Goal: Information Seeking & Learning: Learn about a topic

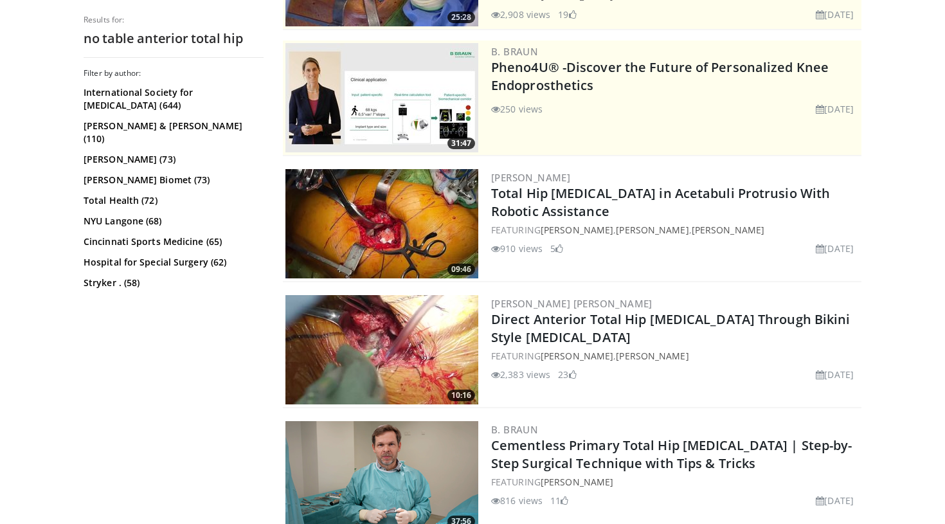
scroll to position [311, 0]
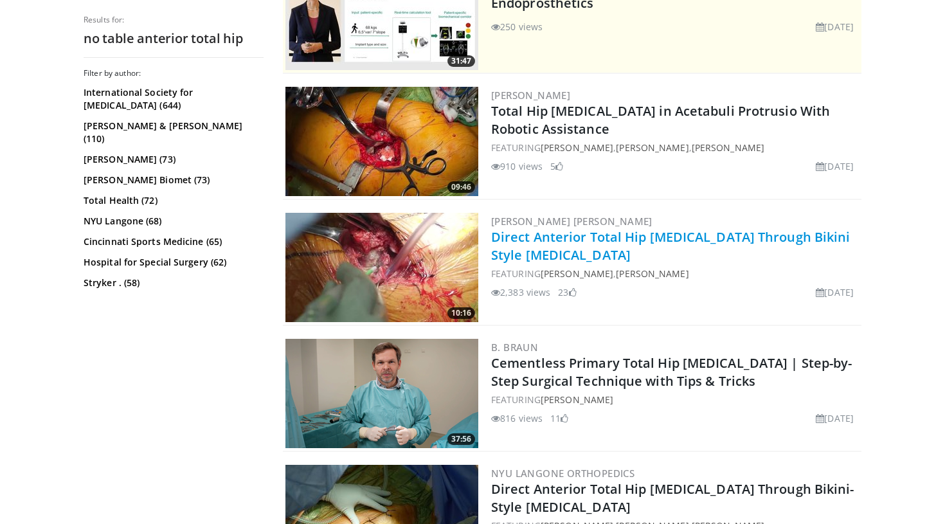
click at [576, 241] on link "Direct Anterior Total Hip Arthroplasty Through Bikini Style Incision" at bounding box center [670, 245] width 359 height 35
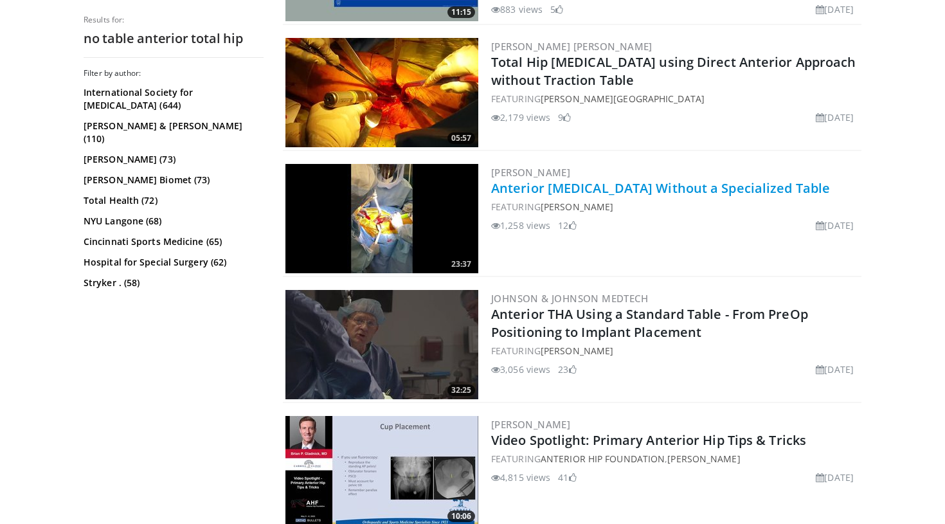
scroll to position [1619, 0]
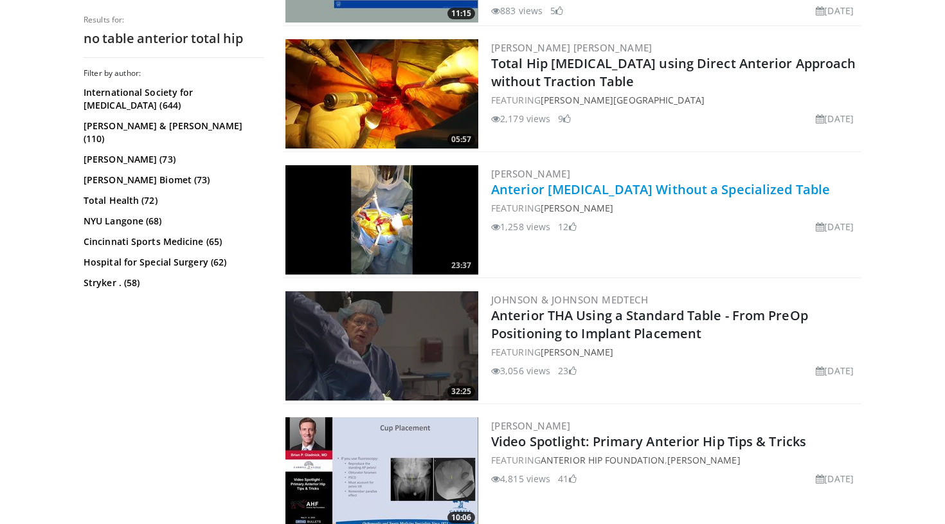
click at [606, 192] on link "Anterior Hip Replacement Without a Specialized Table" at bounding box center [660, 189] width 339 height 17
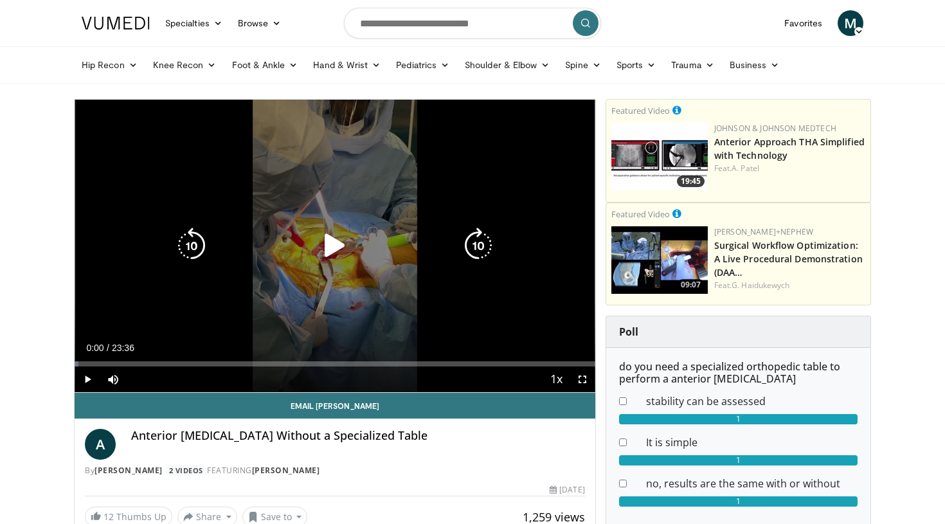
click at [327, 244] on icon "Video Player" at bounding box center [335, 246] width 36 height 36
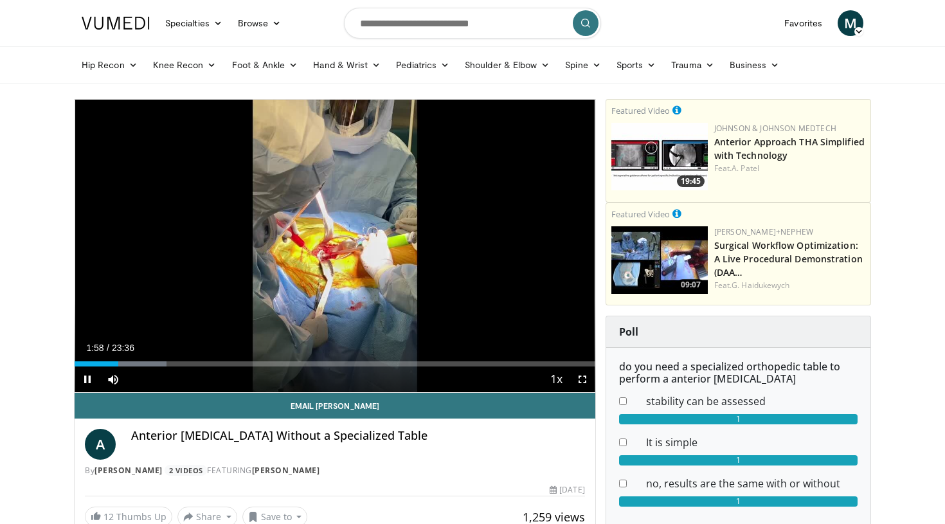
click at [587, 378] on span "Video Player" at bounding box center [583, 380] width 26 height 26
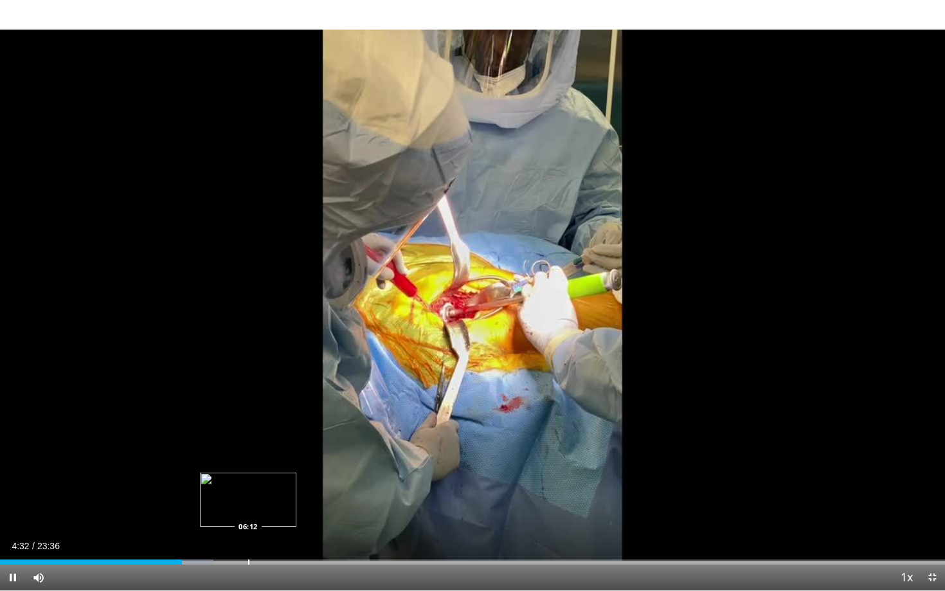
click at [248, 523] on div "Progress Bar" at bounding box center [248, 561] width 1 height 5
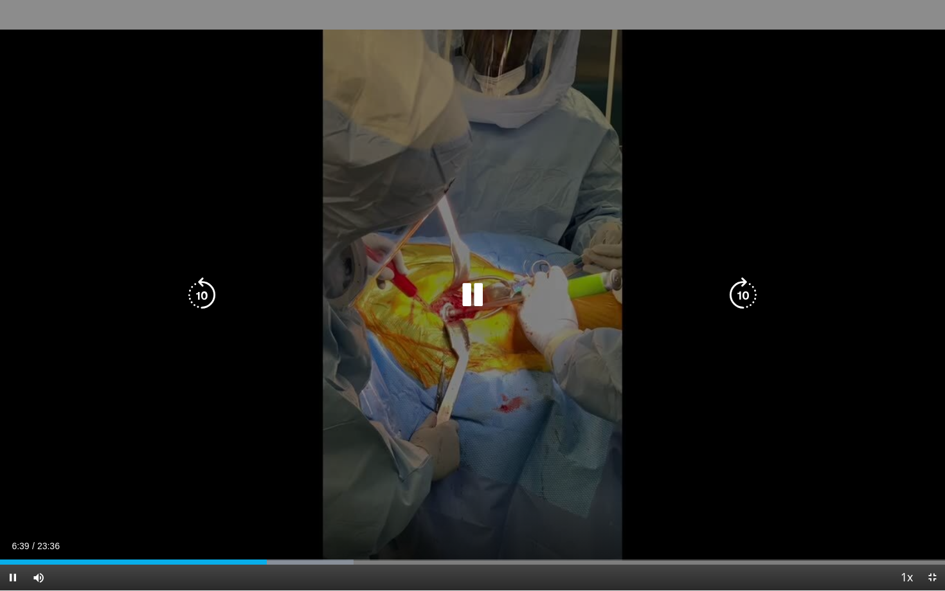
click at [809, 430] on div "10 seconds Tap to unmute" at bounding box center [472, 295] width 945 height 590
click at [794, 404] on div "10 seconds Tap to unmute" at bounding box center [472, 295] width 945 height 590
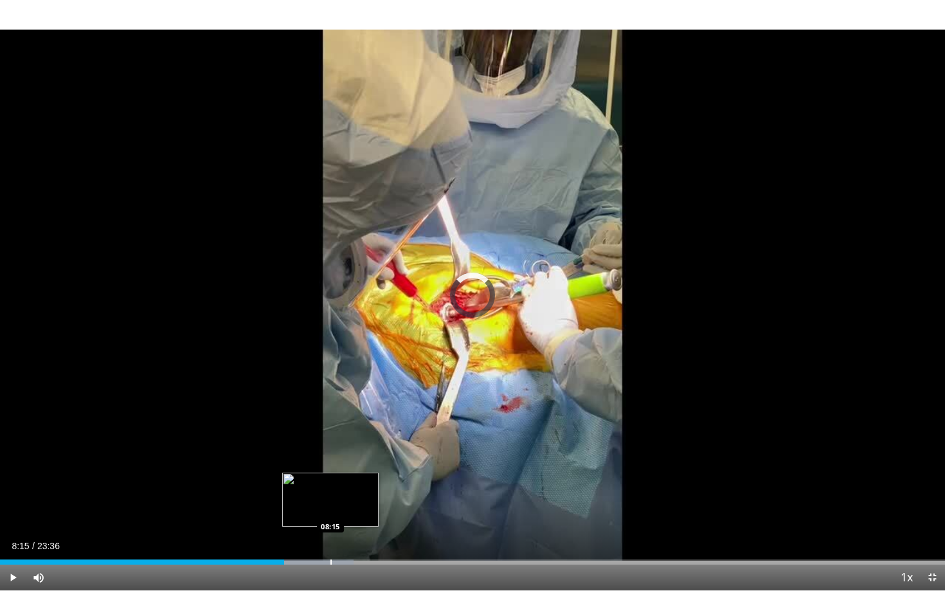
click at [331, 523] on div "Progress Bar" at bounding box center [331, 561] width 1 height 5
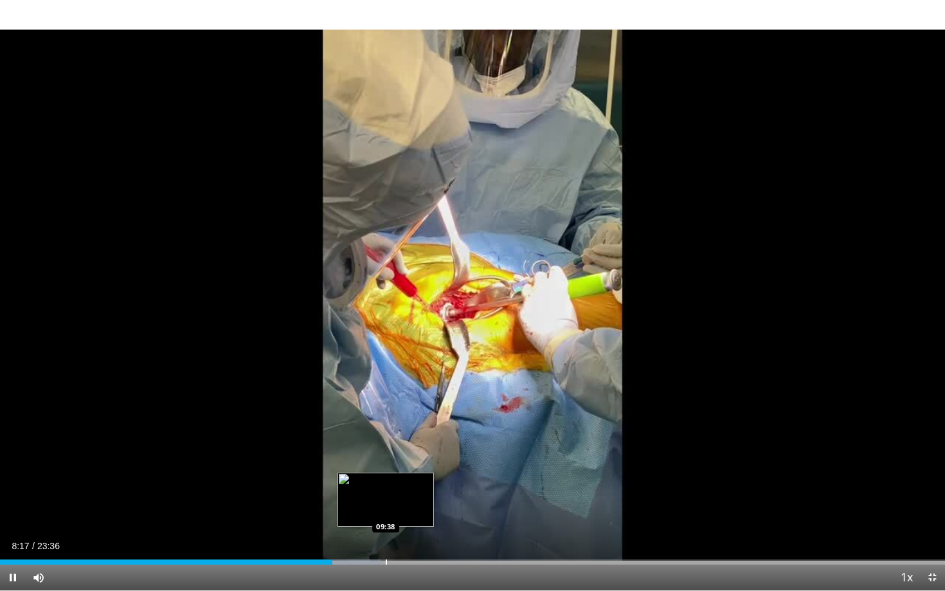
click at [386, 523] on div "Progress Bar" at bounding box center [386, 561] width 1 height 5
click at [368, 523] on video-js "**********" at bounding box center [472, 295] width 945 height 591
click at [362, 523] on div "Loaded : 45.92% 09:42 09:02" at bounding box center [472, 558] width 945 height 12
click at [342, 523] on div "09:04" at bounding box center [181, 561] width 363 height 5
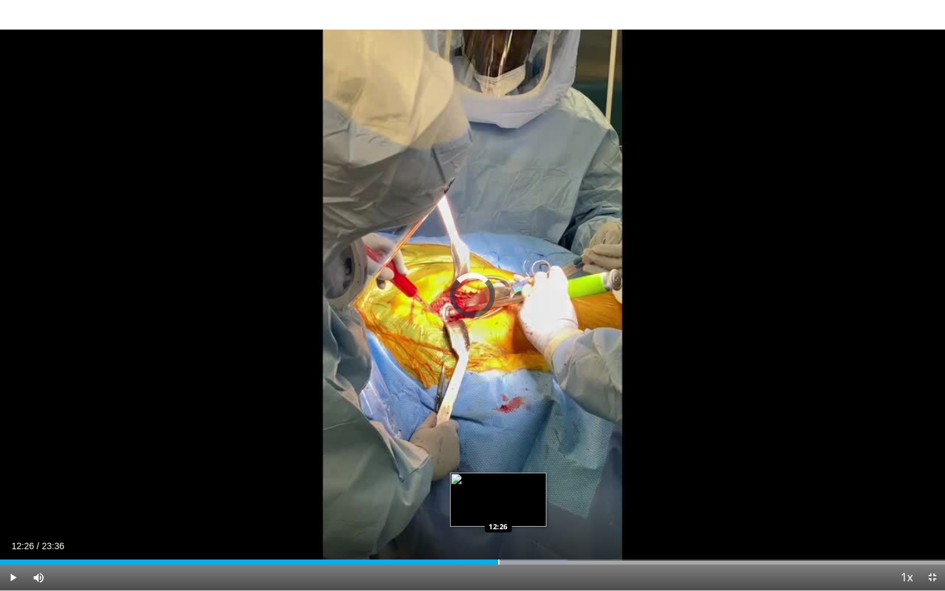
click at [498, 523] on div "Progress Bar" at bounding box center [498, 561] width 1 height 5
click at [482, 523] on div "Progress Bar" at bounding box center [482, 561] width 1 height 5
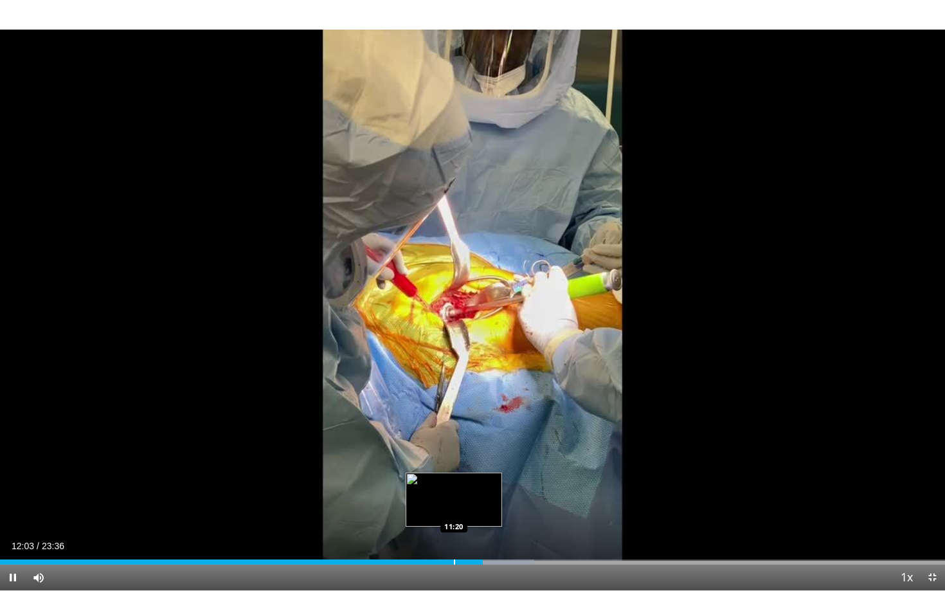
click at [454, 523] on div "Progress Bar" at bounding box center [454, 561] width 1 height 5
click at [464, 523] on div "Loaded : 58.63% 11:34 11:34" at bounding box center [472, 558] width 945 height 12
click at [472, 523] on div "Loaded : 58.63% 11:37 11:47" at bounding box center [472, 558] width 945 height 12
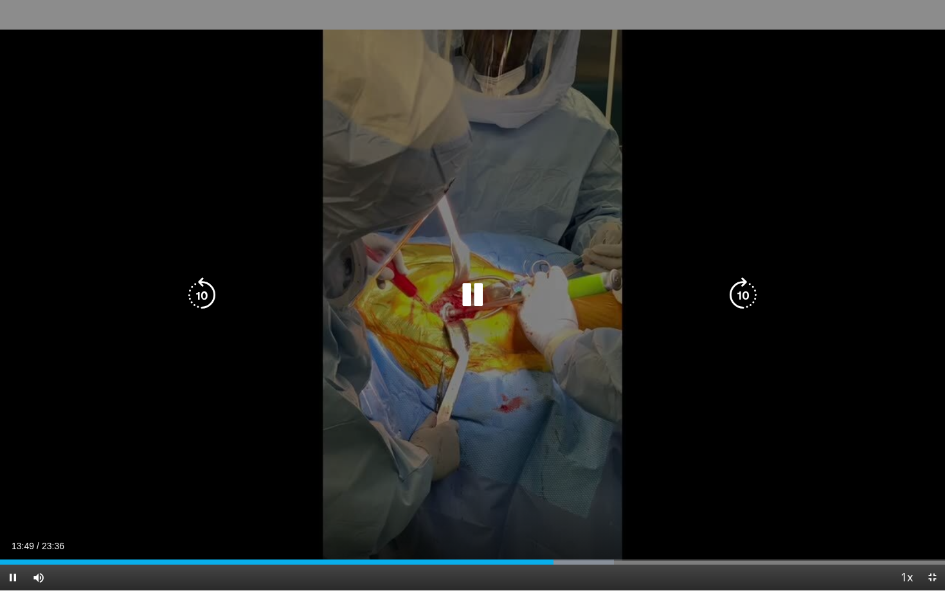
click at [467, 291] on icon "Video Player" at bounding box center [473, 295] width 36 height 36
click at [466, 288] on icon "Video Player" at bounding box center [473, 295] width 36 height 36
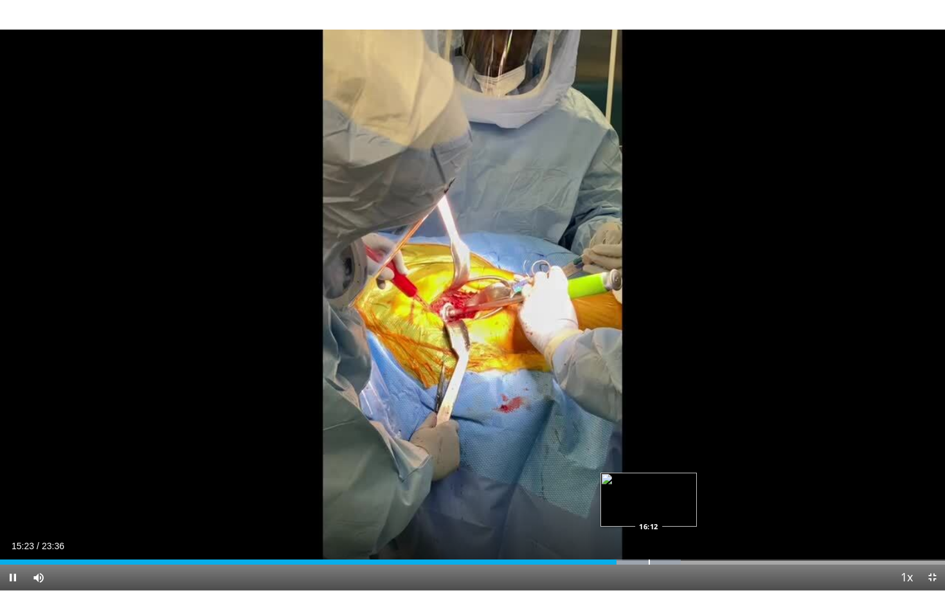
click at [649, 523] on div "Loaded : 72.06% 15:23 16:12" at bounding box center [472, 558] width 945 height 12
click at [671, 523] on div "Progress Bar" at bounding box center [671, 561] width 1 height 5
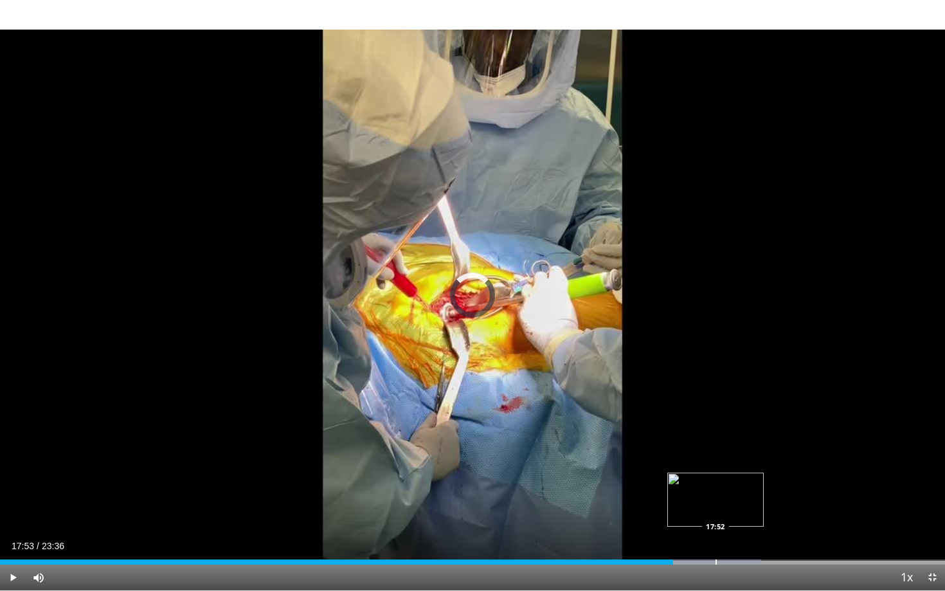
click at [716, 523] on div "Progress Bar" at bounding box center [716, 561] width 1 height 5
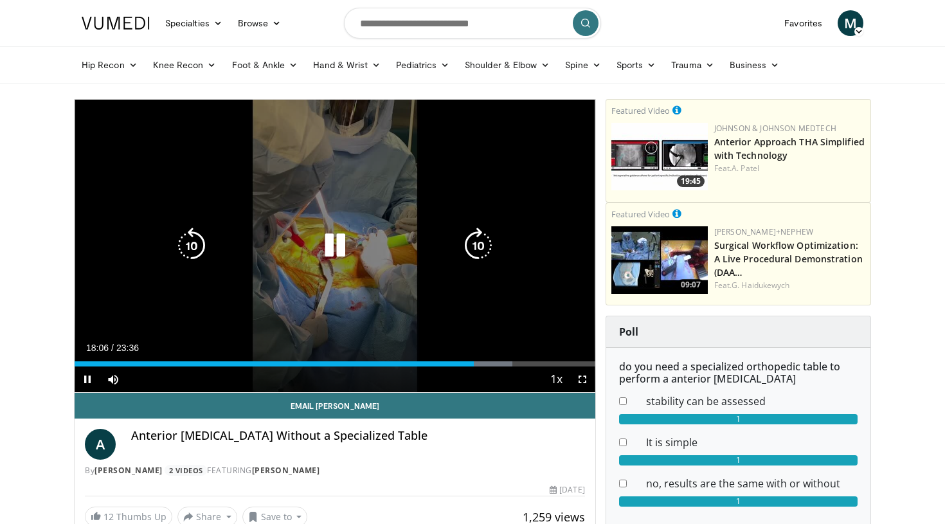
click at [332, 249] on icon "Video Player" at bounding box center [335, 246] width 36 height 36
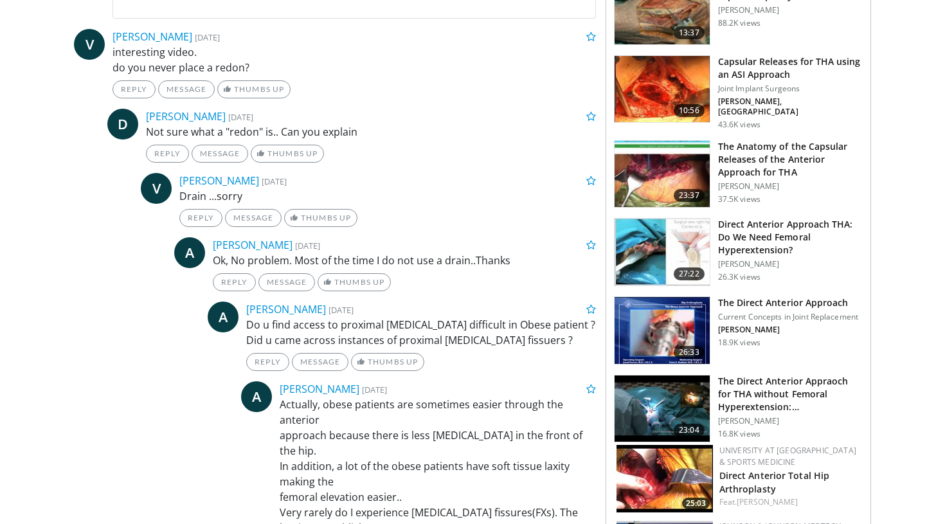
scroll to position [678, 0]
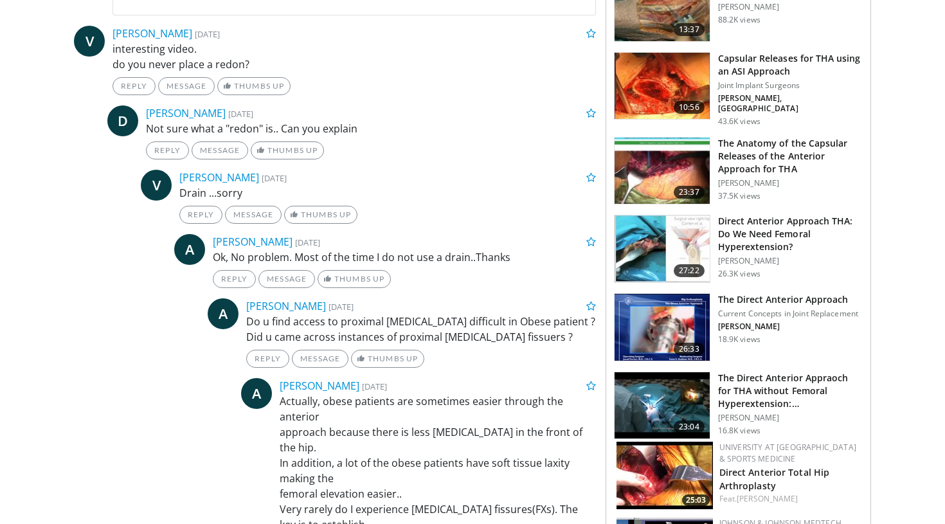
click at [746, 230] on h3 "Direct Anterior Approach THA: Do We Need Femoral Hyperextension?" at bounding box center [790, 234] width 145 height 39
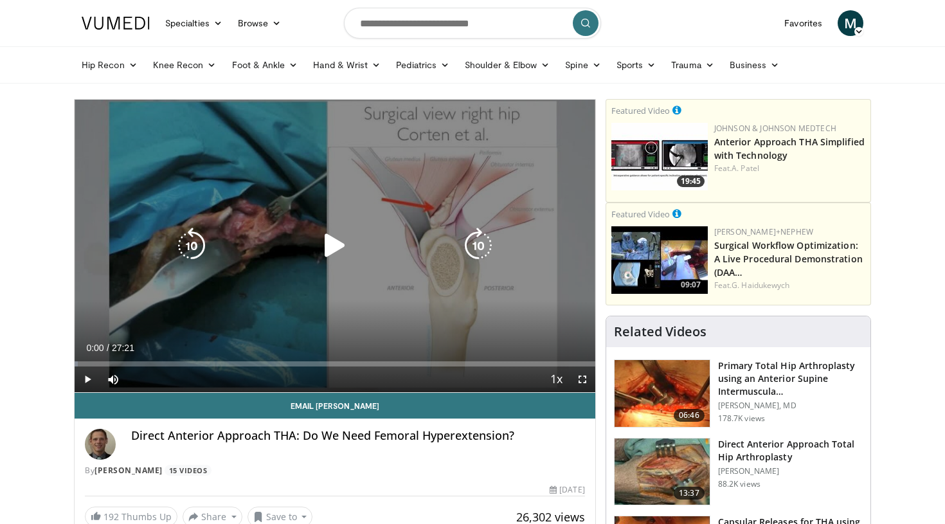
click at [329, 248] on icon "Video Player" at bounding box center [335, 246] width 36 height 36
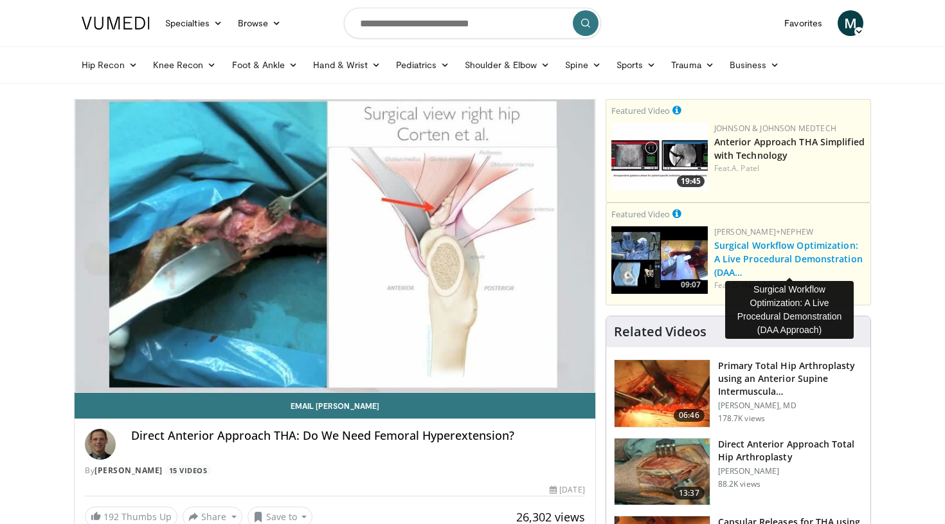
click at [738, 247] on link "Surgical Workflow Optimization: A Live Procedural Demonstration (DAA…" at bounding box center [788, 258] width 149 height 39
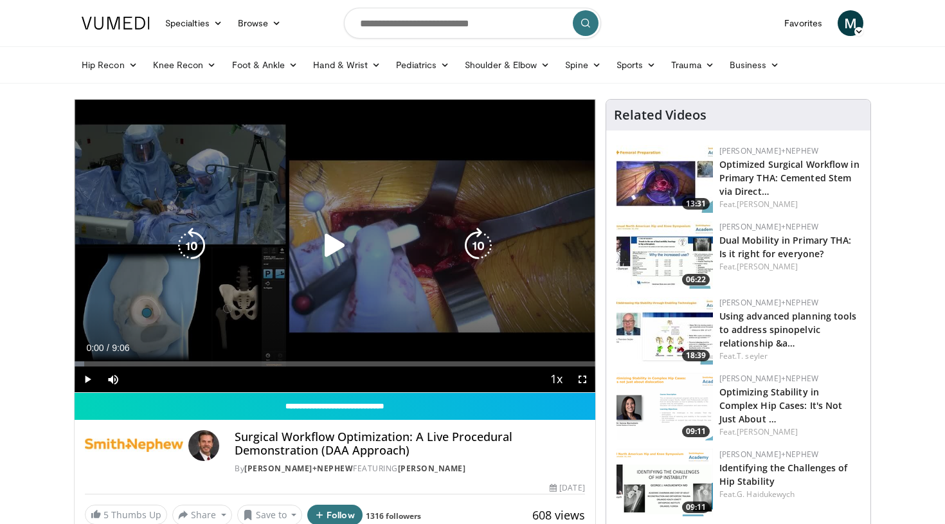
click at [333, 249] on icon "Video Player" at bounding box center [335, 246] width 36 height 36
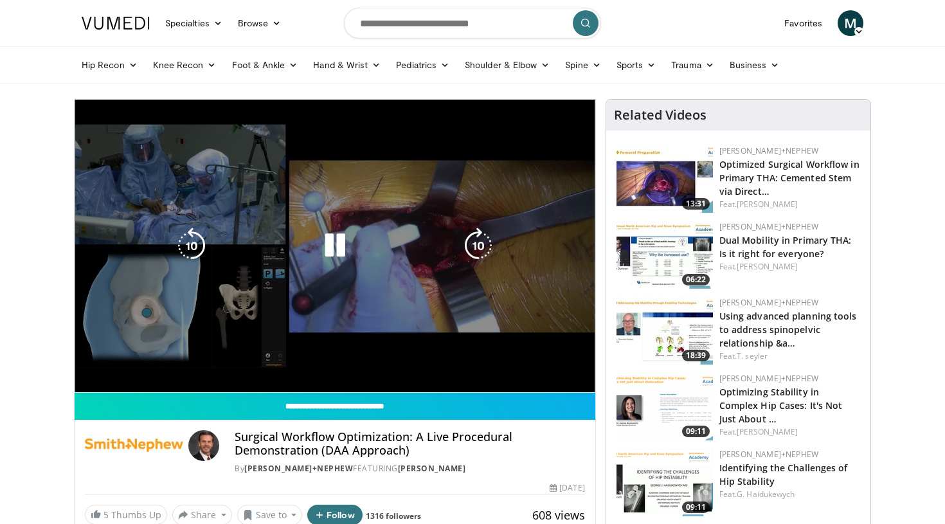
click at [107, 248] on div "10 seconds Tap to unmute" at bounding box center [335, 246] width 521 height 293
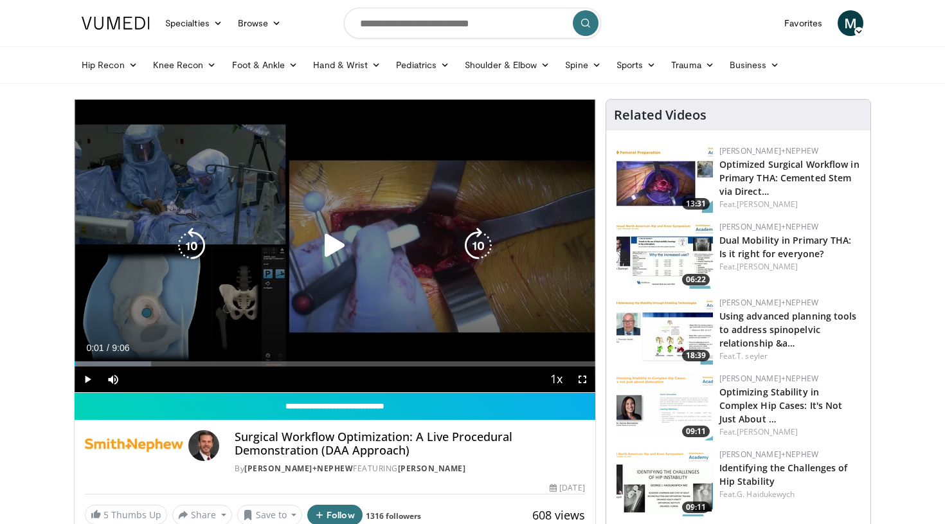
click at [335, 241] on icon "Video Player" at bounding box center [335, 246] width 36 height 36
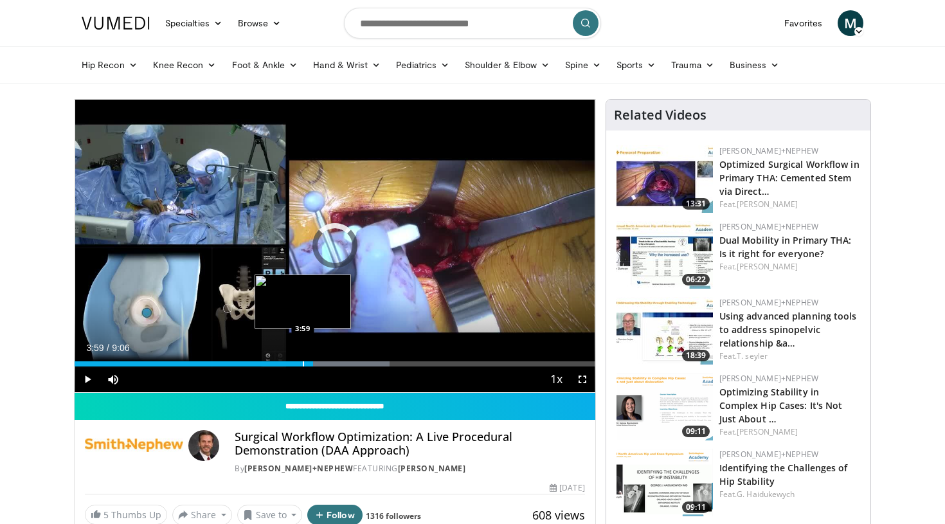
click at [303, 363] on div "Progress Bar" at bounding box center [303, 363] width 1 height 5
click at [287, 362] on div "Progress Bar" at bounding box center [287, 363] width 1 height 5
click at [282, 365] on div "Progress Bar" at bounding box center [281, 363] width 1 height 5
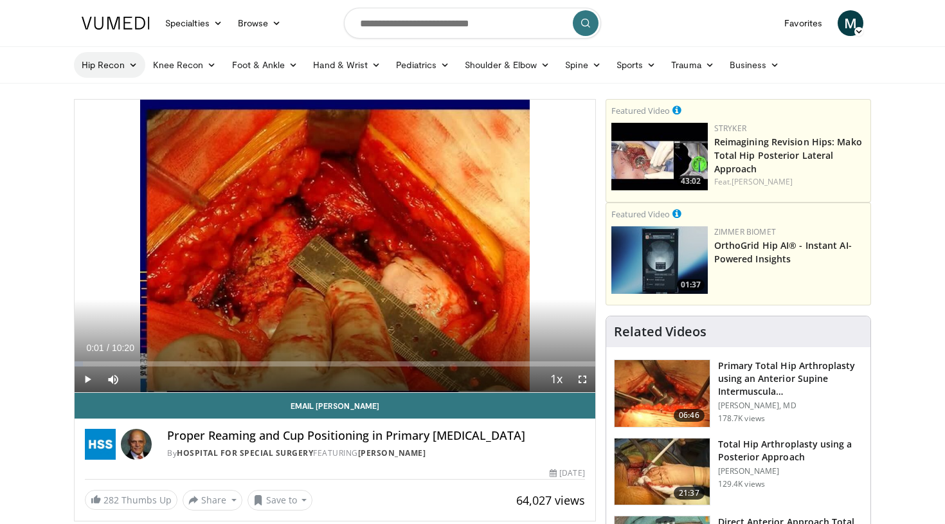
click at [122, 62] on link "Hip Recon" at bounding box center [109, 65] width 71 height 26
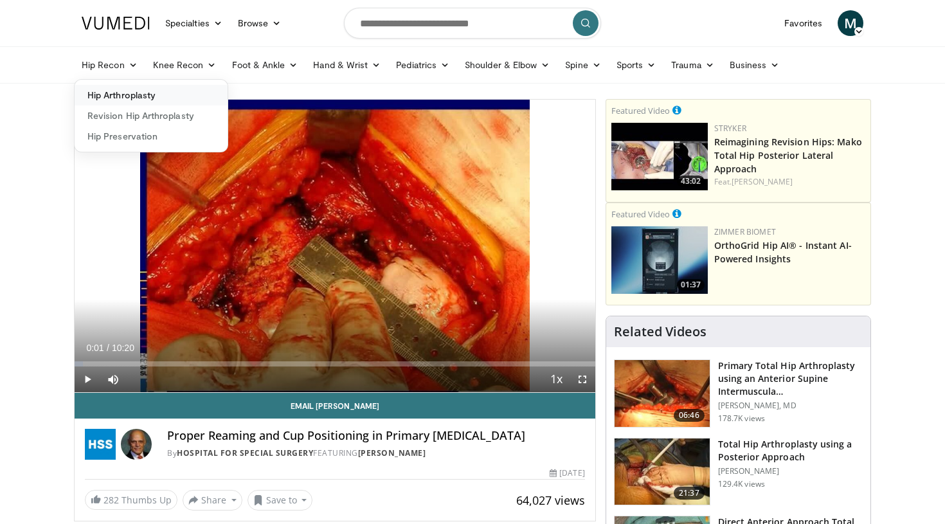
click at [117, 93] on link "Hip Arthroplasty" at bounding box center [151, 95] width 153 height 21
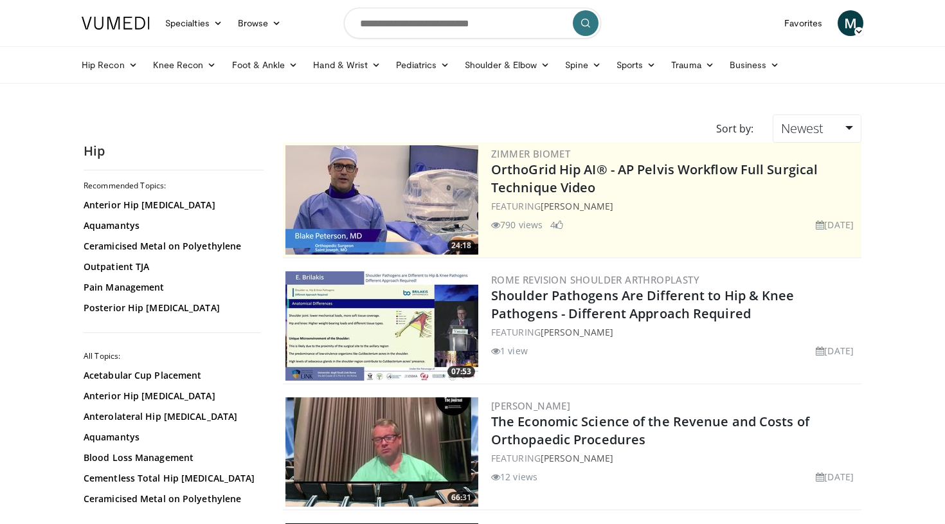
click at [555, 130] on div "Sort by: Newest Relevance Thumbs Up Comments Views Newest Oldest" at bounding box center [472, 128] width 797 height 28
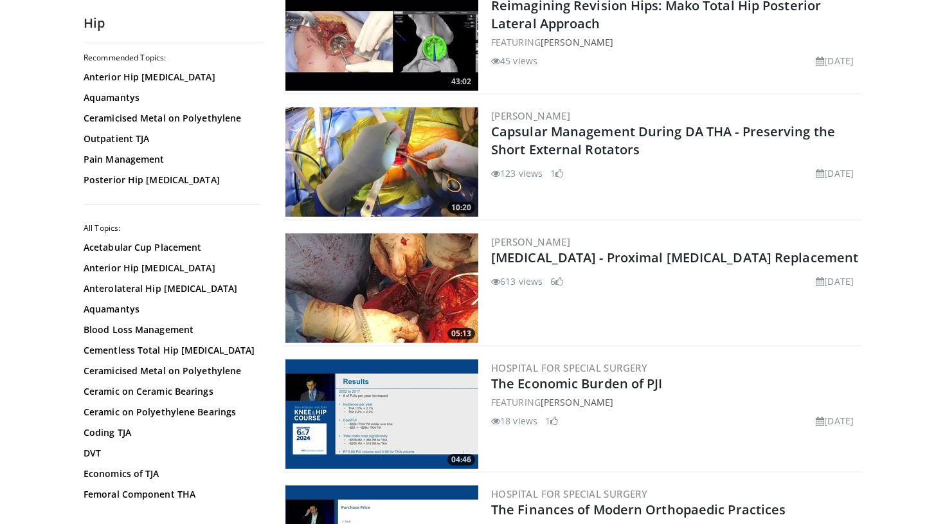
scroll to position [543, 0]
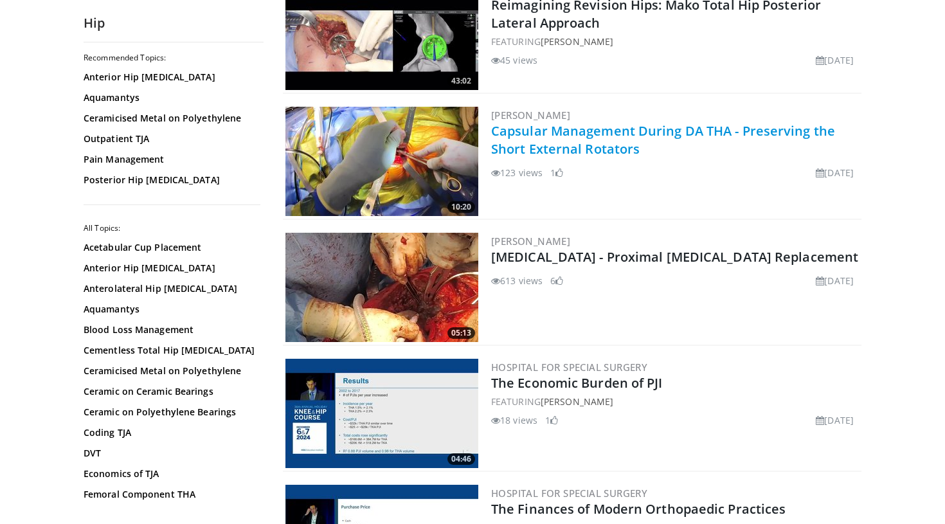
click at [594, 136] on link "Capsular Management During DA THA - Preserving the Short External Rotators" at bounding box center [663, 139] width 344 height 35
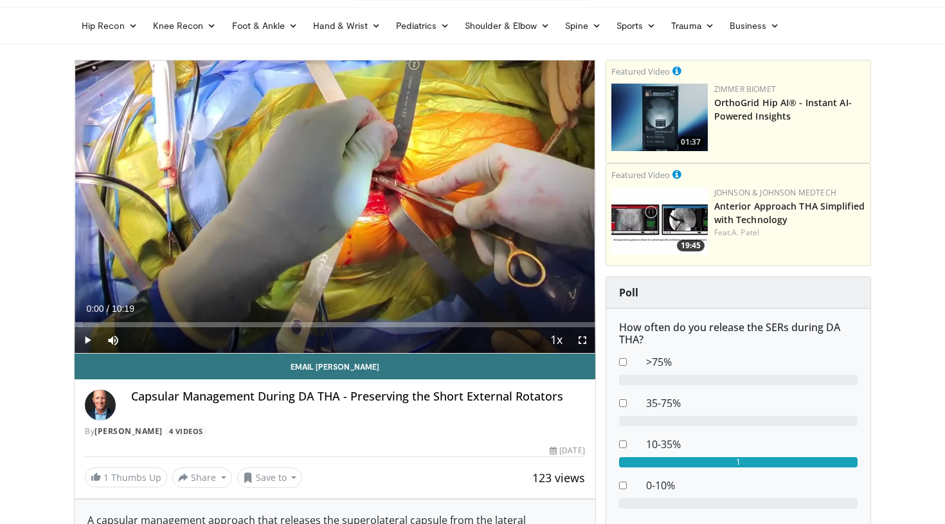
scroll to position [46, 0]
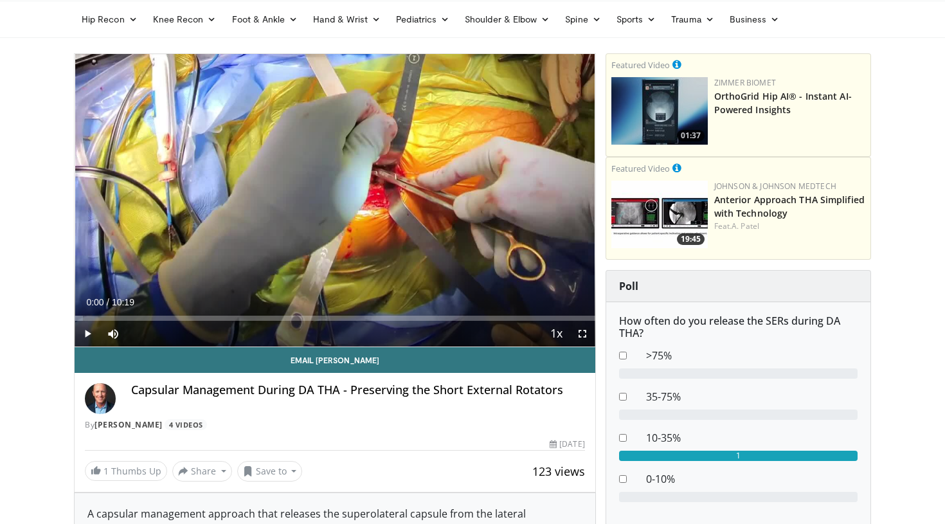
click at [85, 335] on span "Video Player" at bounding box center [88, 334] width 26 height 26
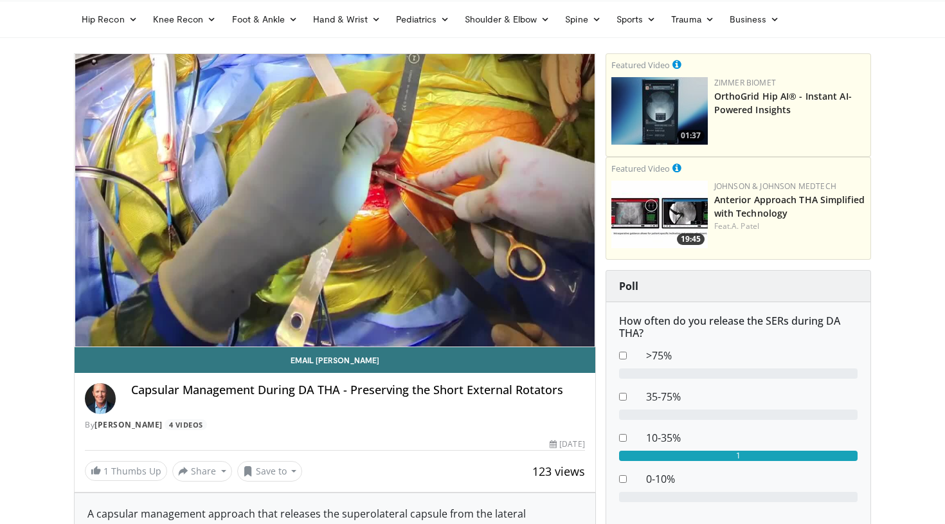
drag, startPoint x: 51, startPoint y: 213, endPoint x: 59, endPoint y: 212, distance: 8.4
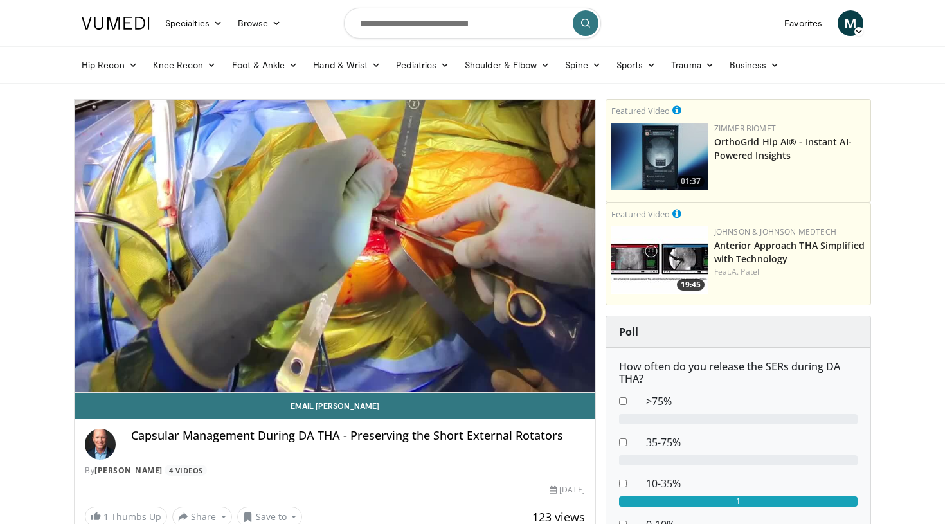
scroll to position [0, 0]
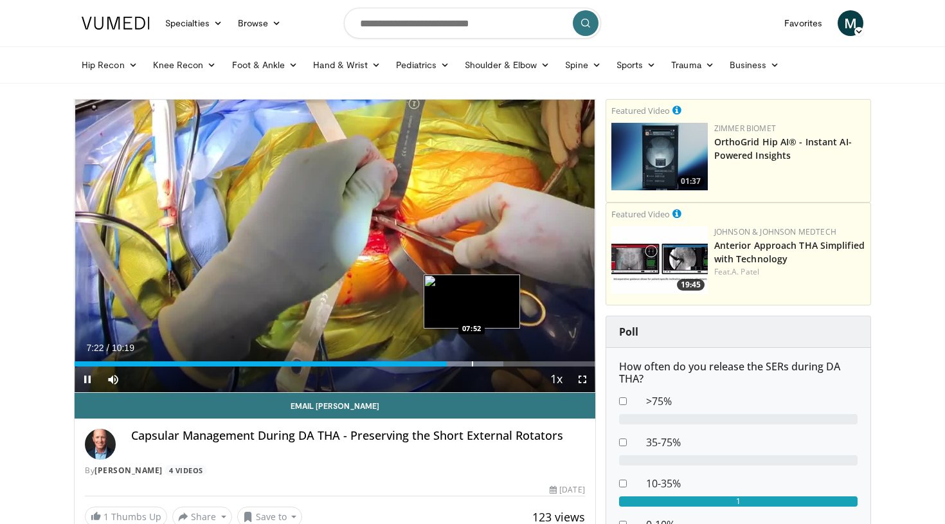
click at [472, 365] on div "Progress Bar" at bounding box center [472, 363] width 1 height 5
click at [462, 365] on div "Progress Bar" at bounding box center [462, 363] width 1 height 5
